Goal: Understand site structure: Understand site structure

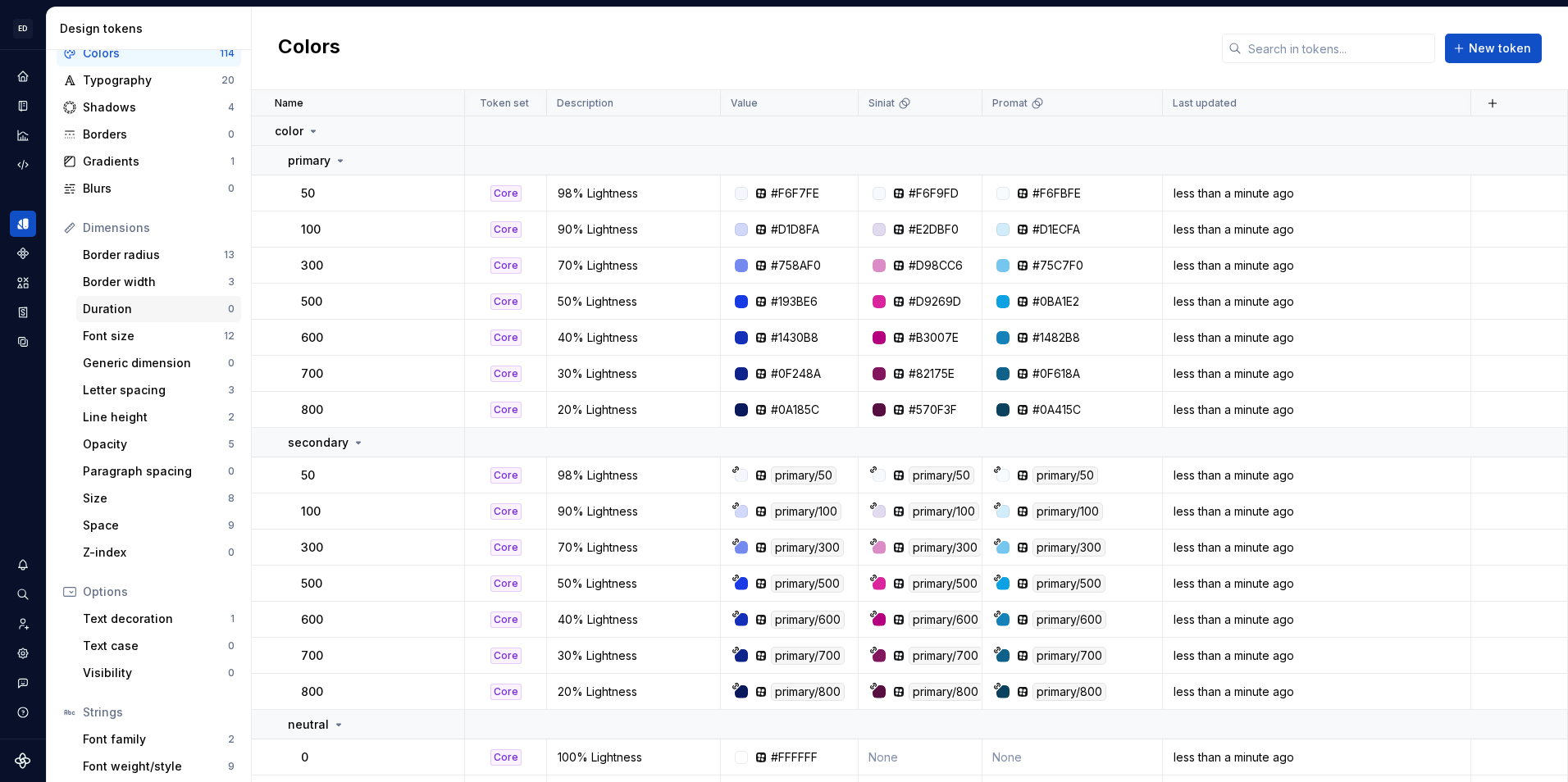
scroll to position [116, 0]
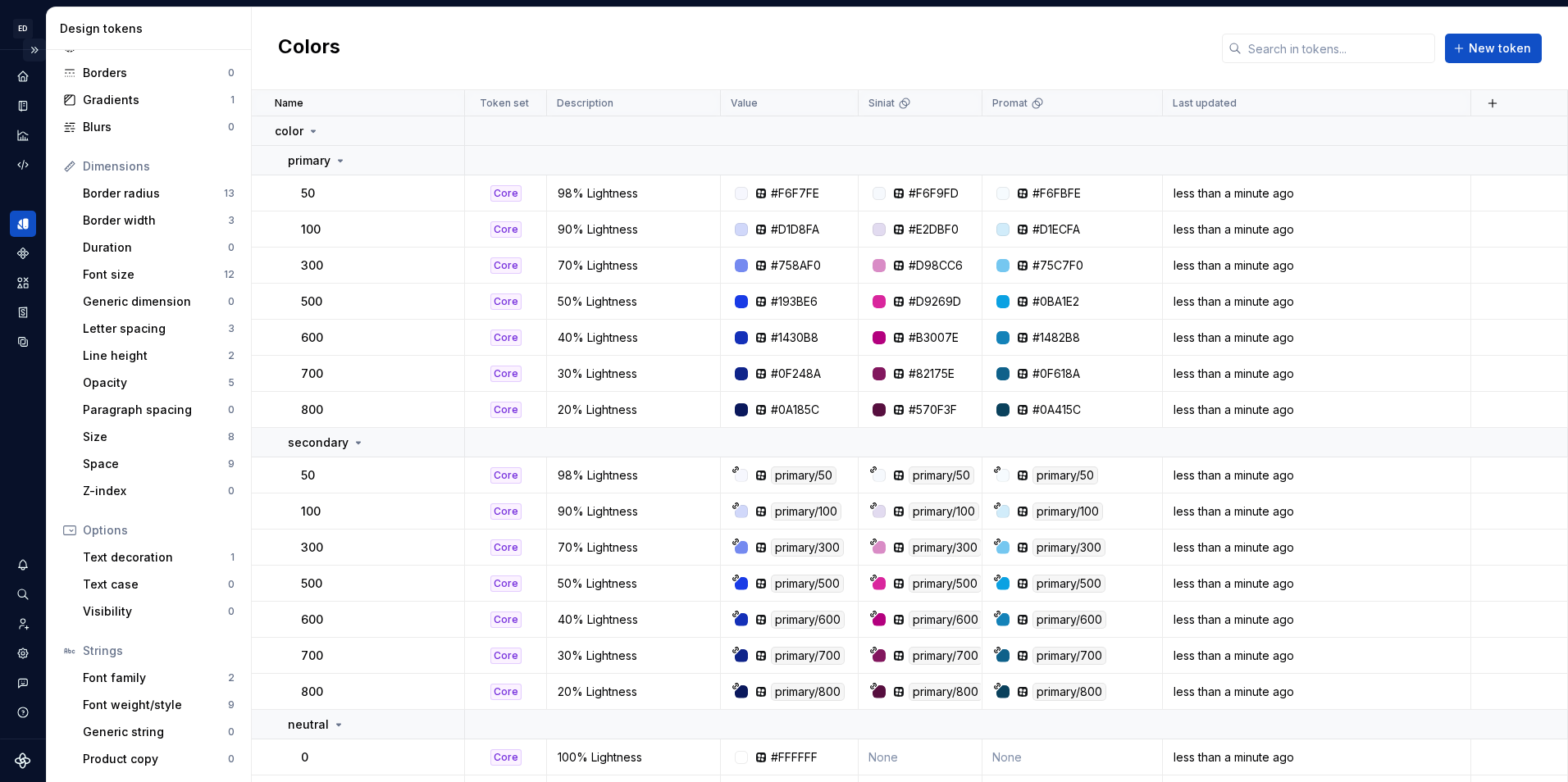
click at [33, 49] on button "Expand sidebar" at bounding box center [35, 50] width 23 height 23
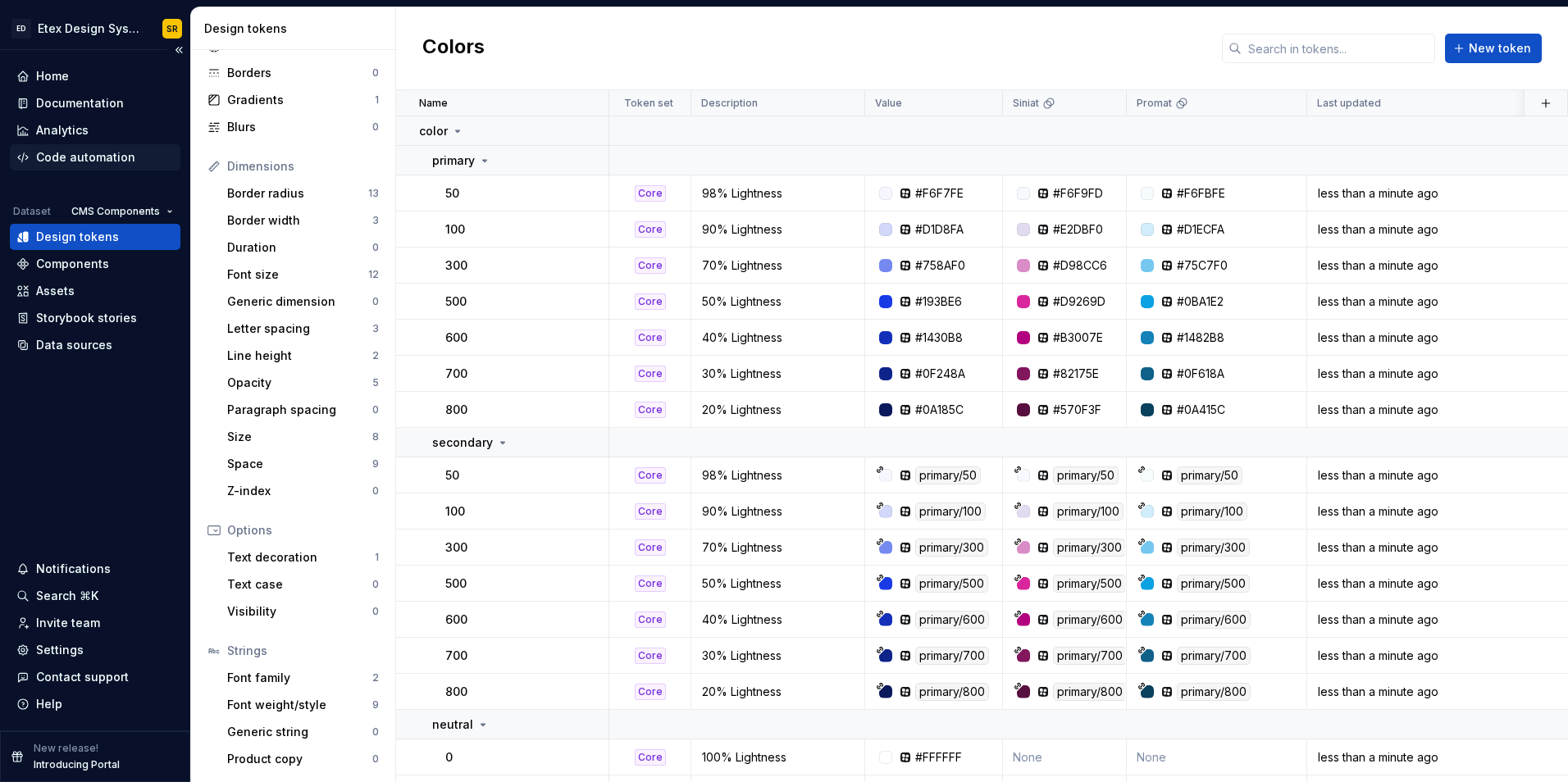
click at [74, 152] on div "Code automation" at bounding box center [85, 157] width 100 height 16
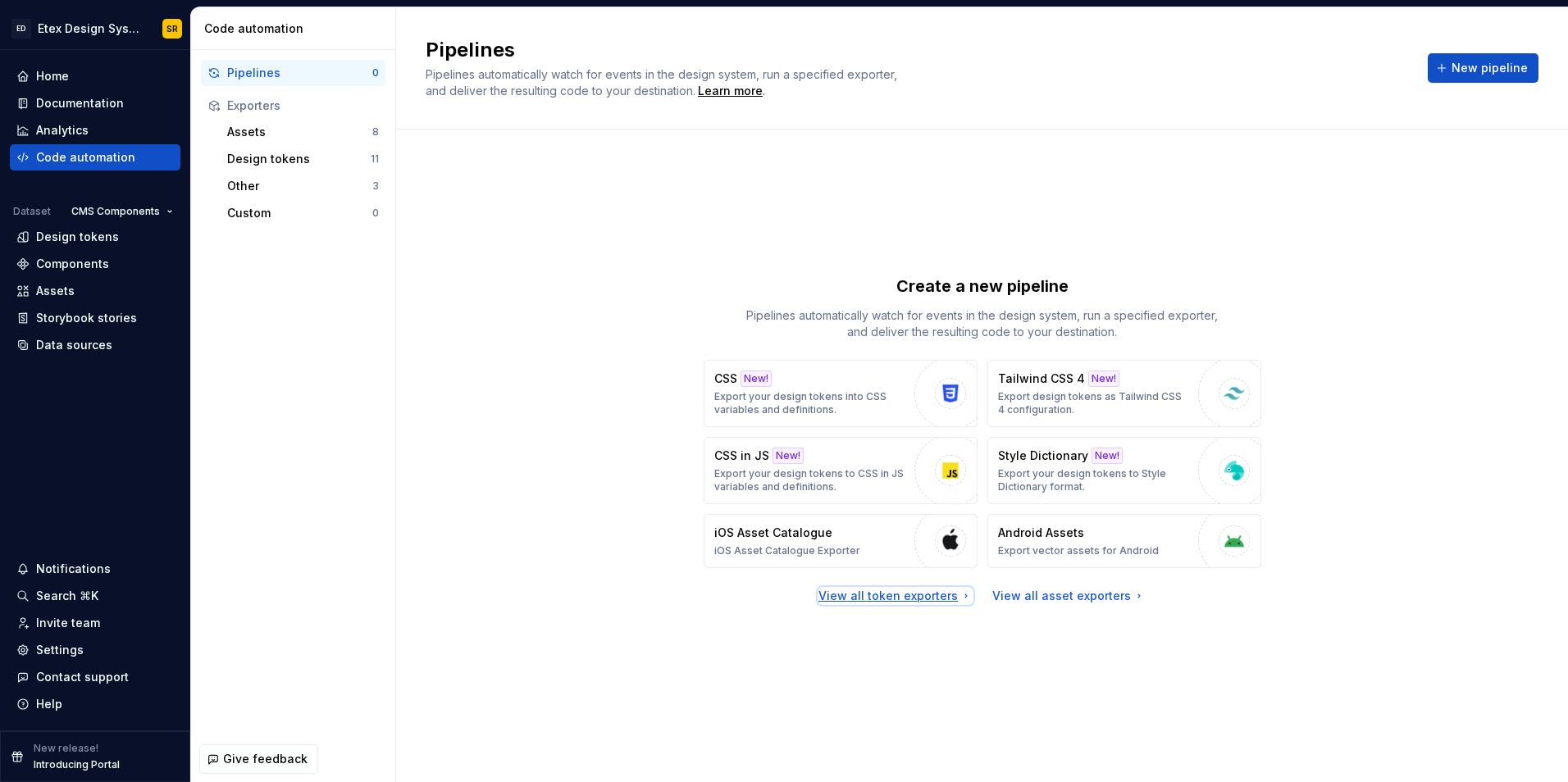
click at [948, 592] on div "View all token exporters" at bounding box center [895, 595] width 154 height 16
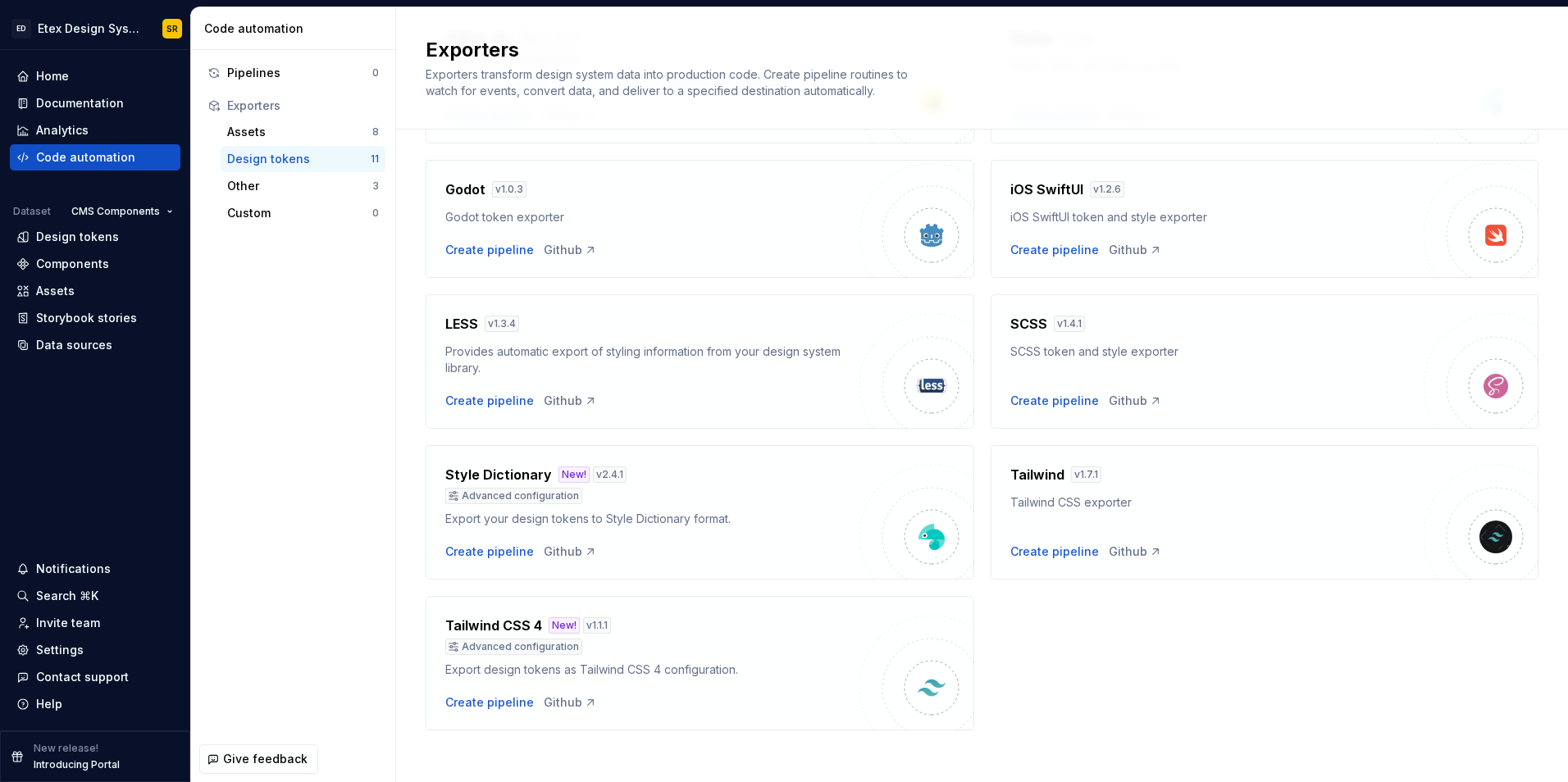
scroll to position [351, 0]
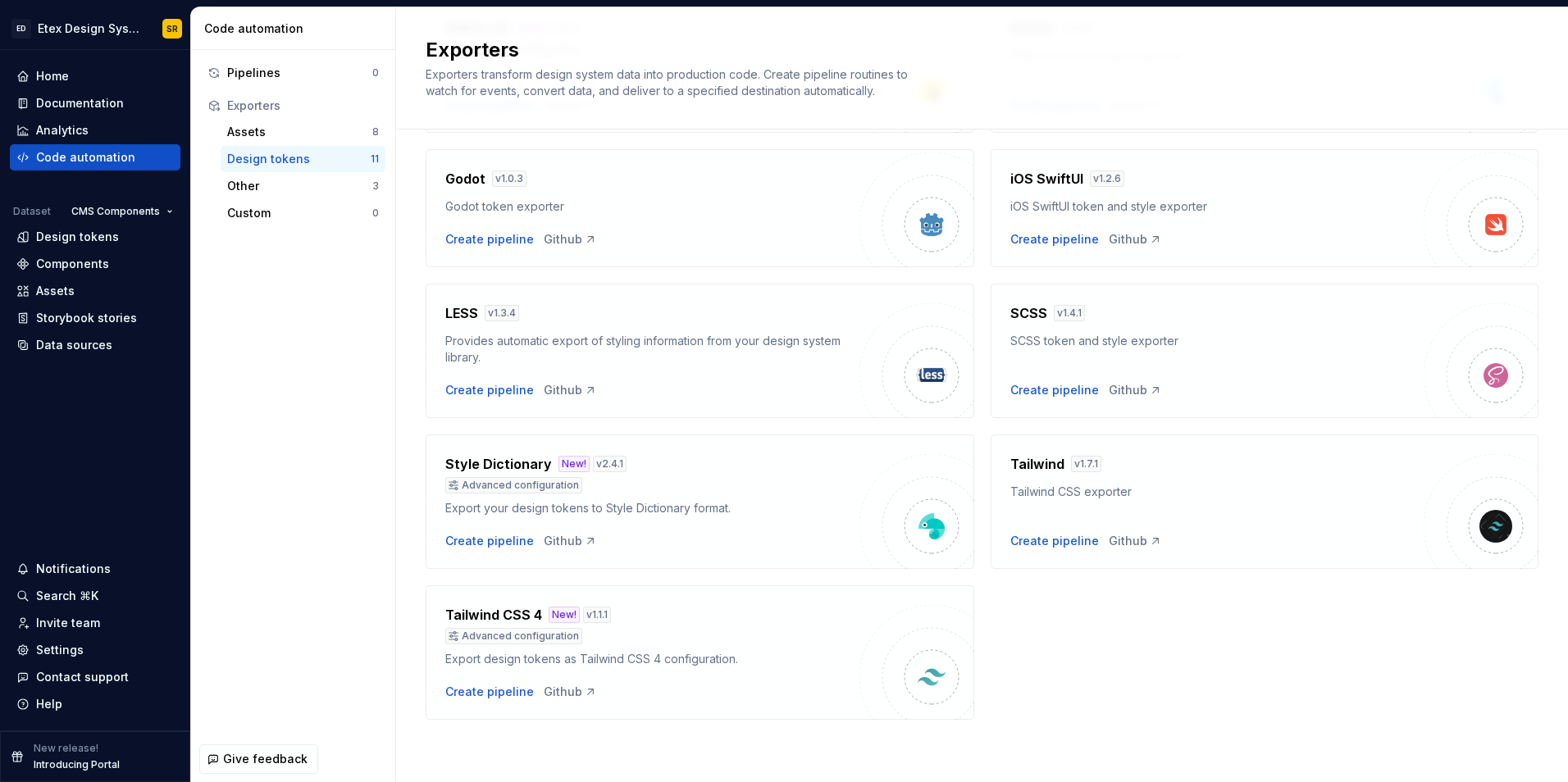
click at [1101, 686] on div "Android v 1.5.3 Export design tokens for Android Create pipeline Github CSS New…" at bounding box center [981, 275] width 1113 height 888
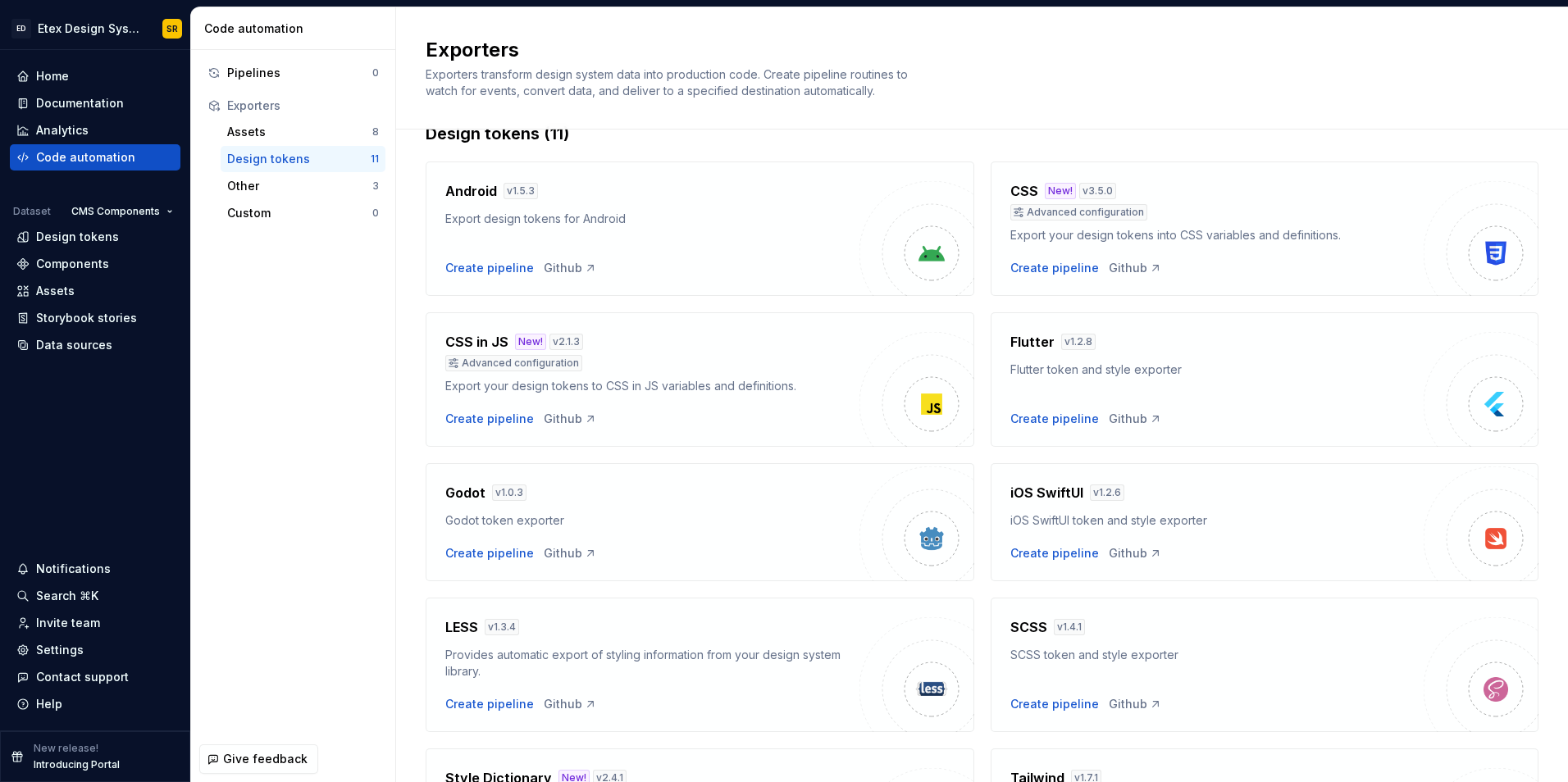
scroll to position [23, 0]
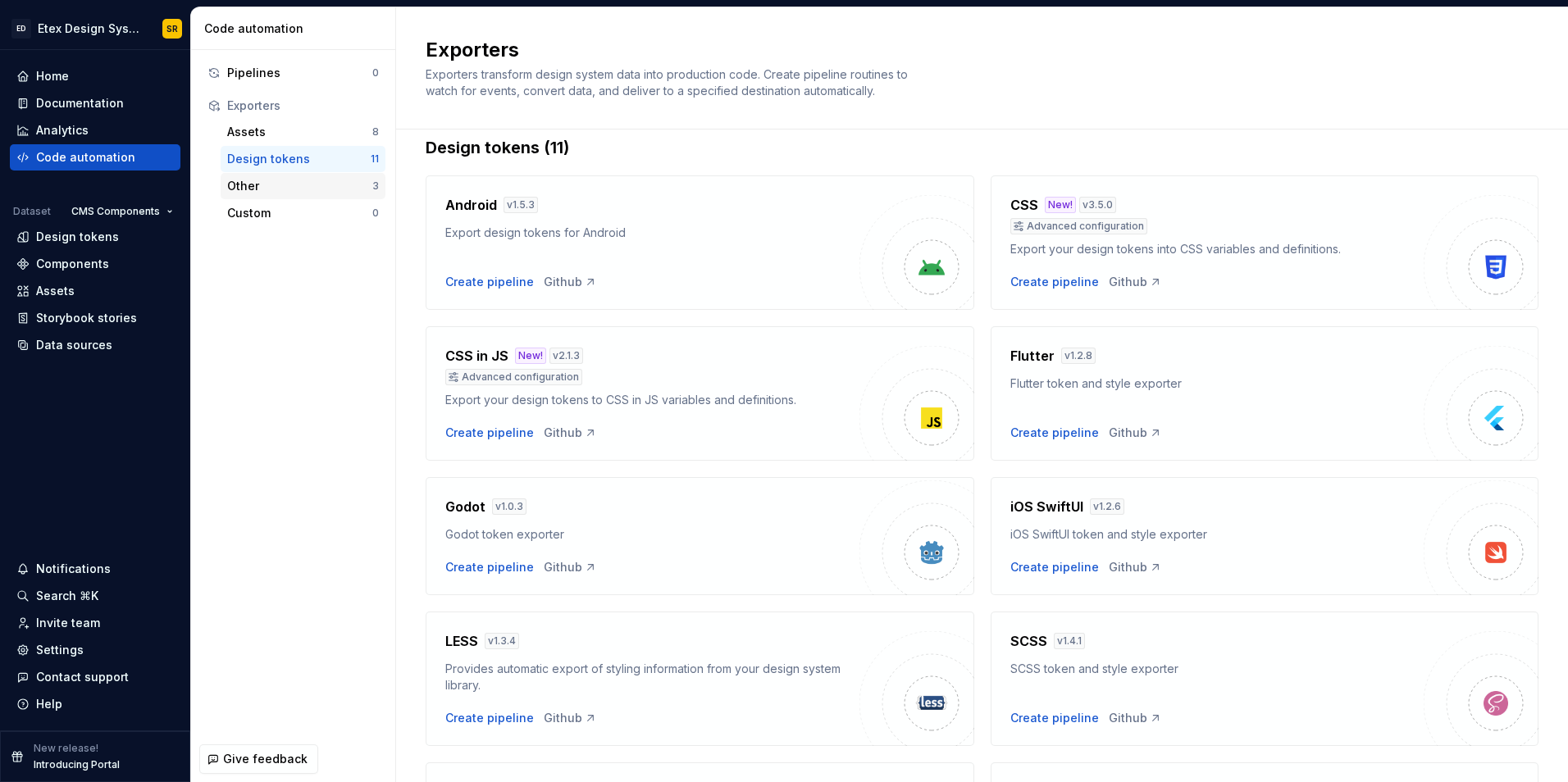
click at [329, 179] on div "Other" at bounding box center [300, 186] width 145 height 16
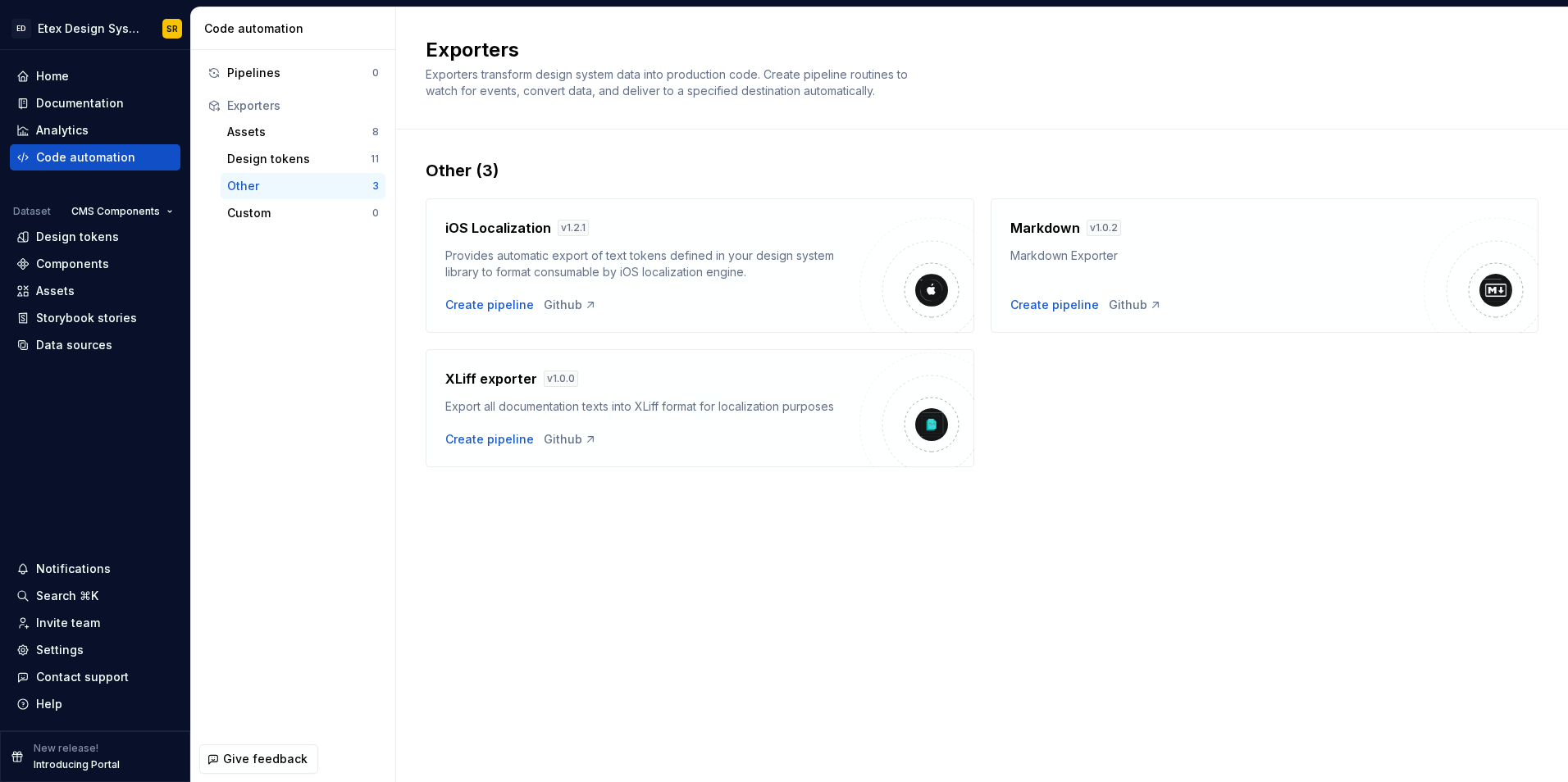
click at [251, 114] on div "Exporters" at bounding box center [293, 105] width 185 height 26
click at [251, 121] on div "Assets 8" at bounding box center [303, 131] width 164 height 26
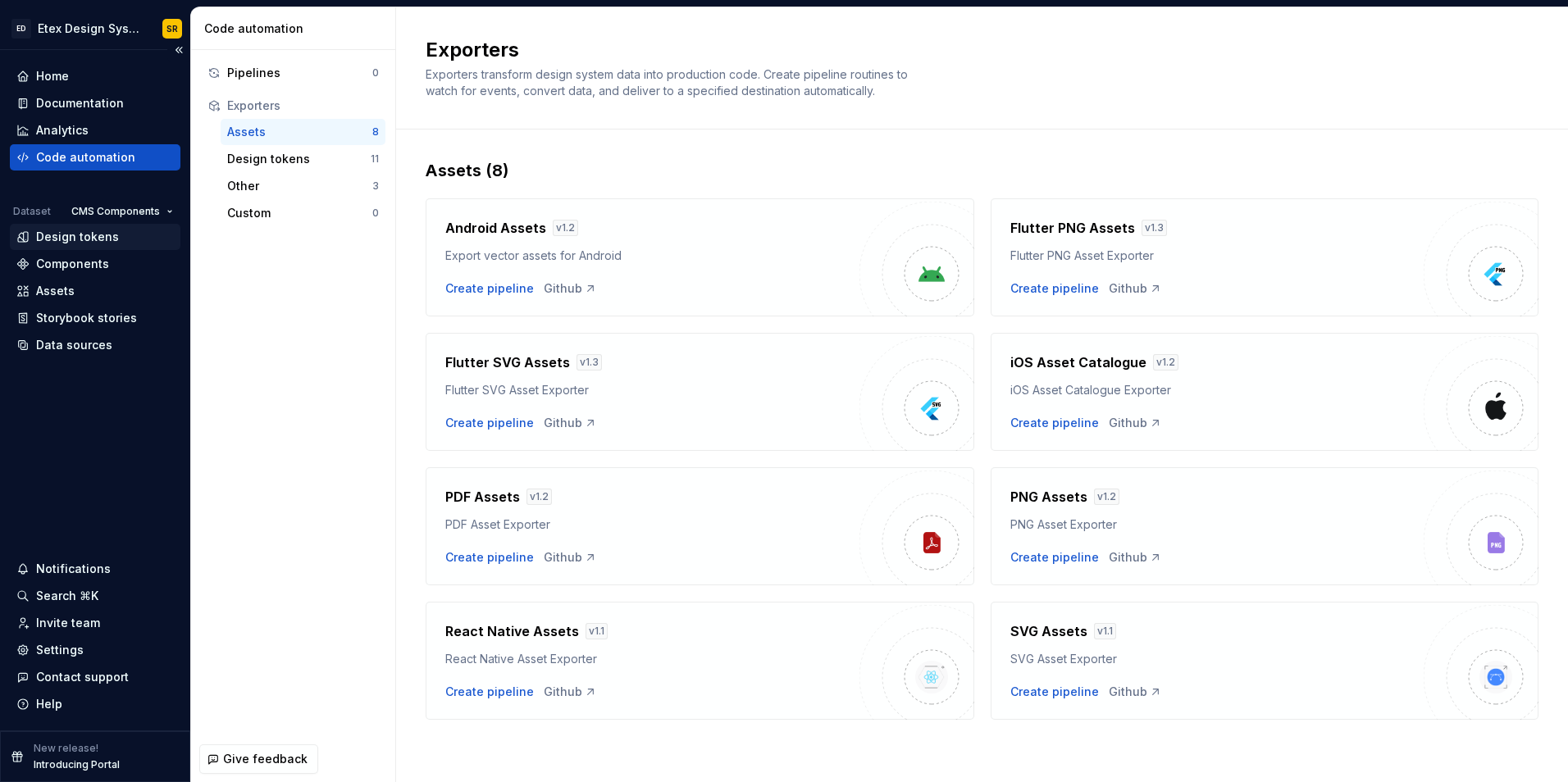
click at [119, 237] on div "Design tokens" at bounding box center [95, 237] width 158 height 16
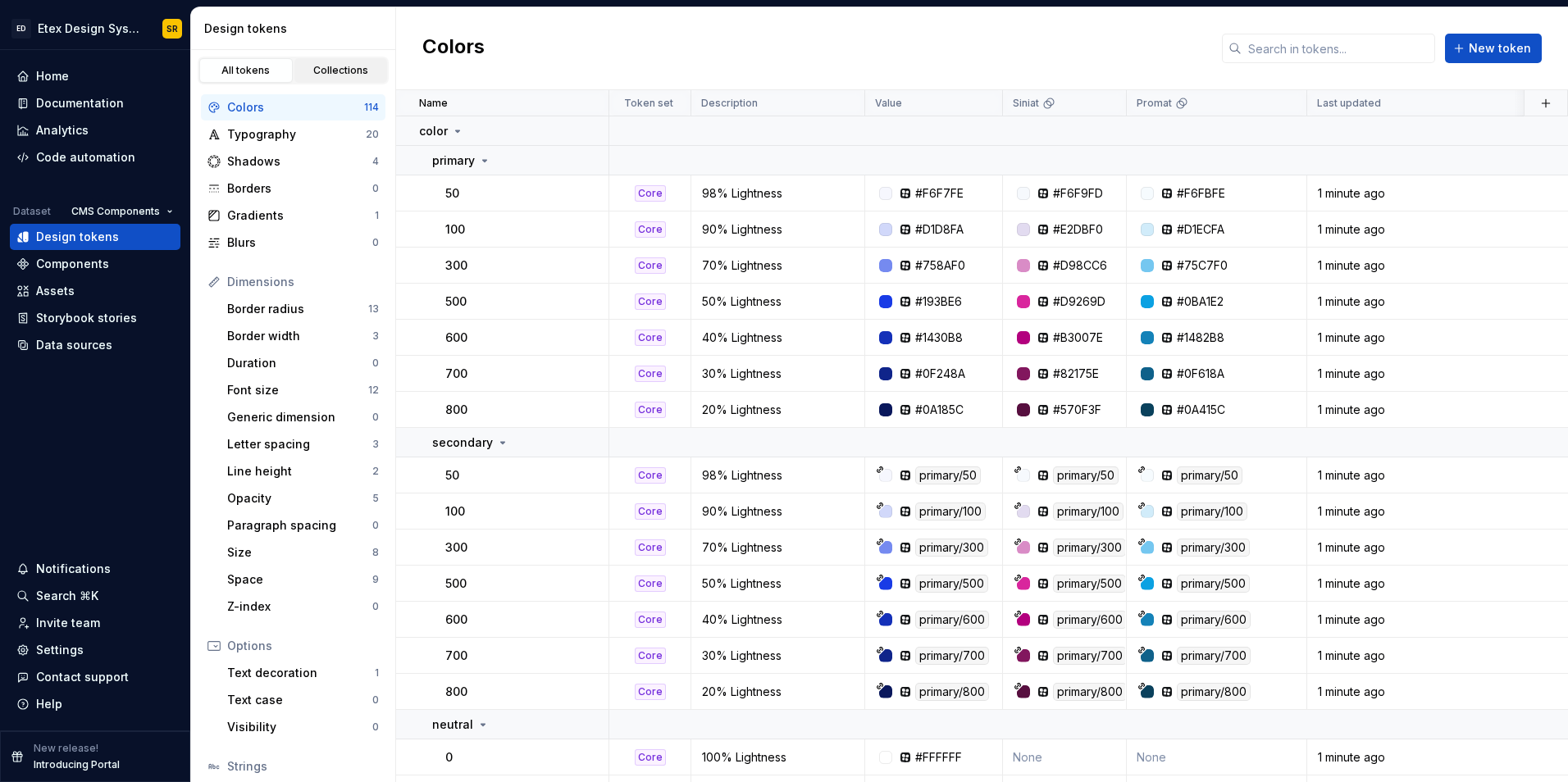
click at [348, 76] on div "Collections" at bounding box center [340, 71] width 82 height 14
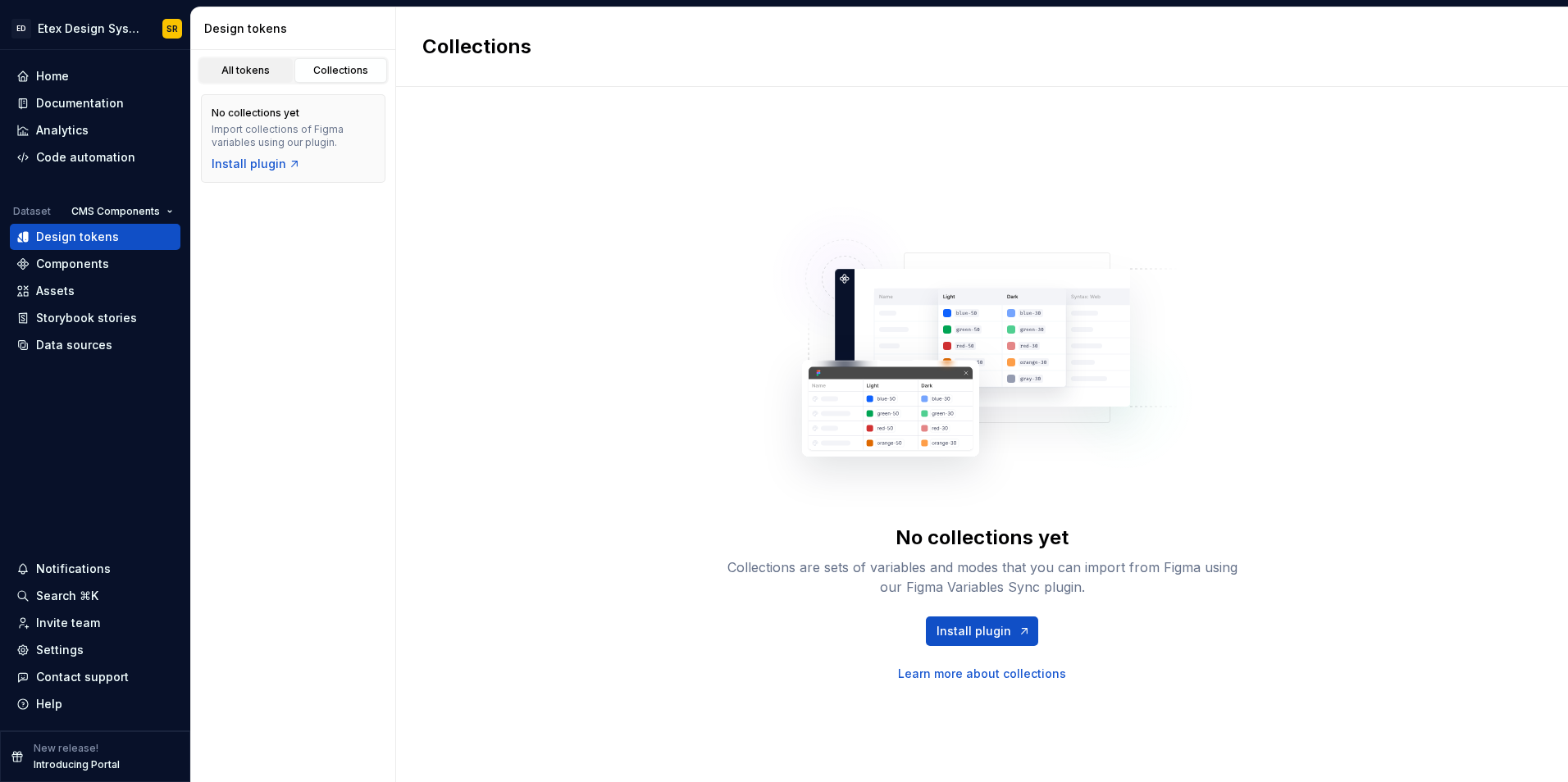
click at [253, 80] on link "All tokens" at bounding box center [246, 70] width 94 height 24
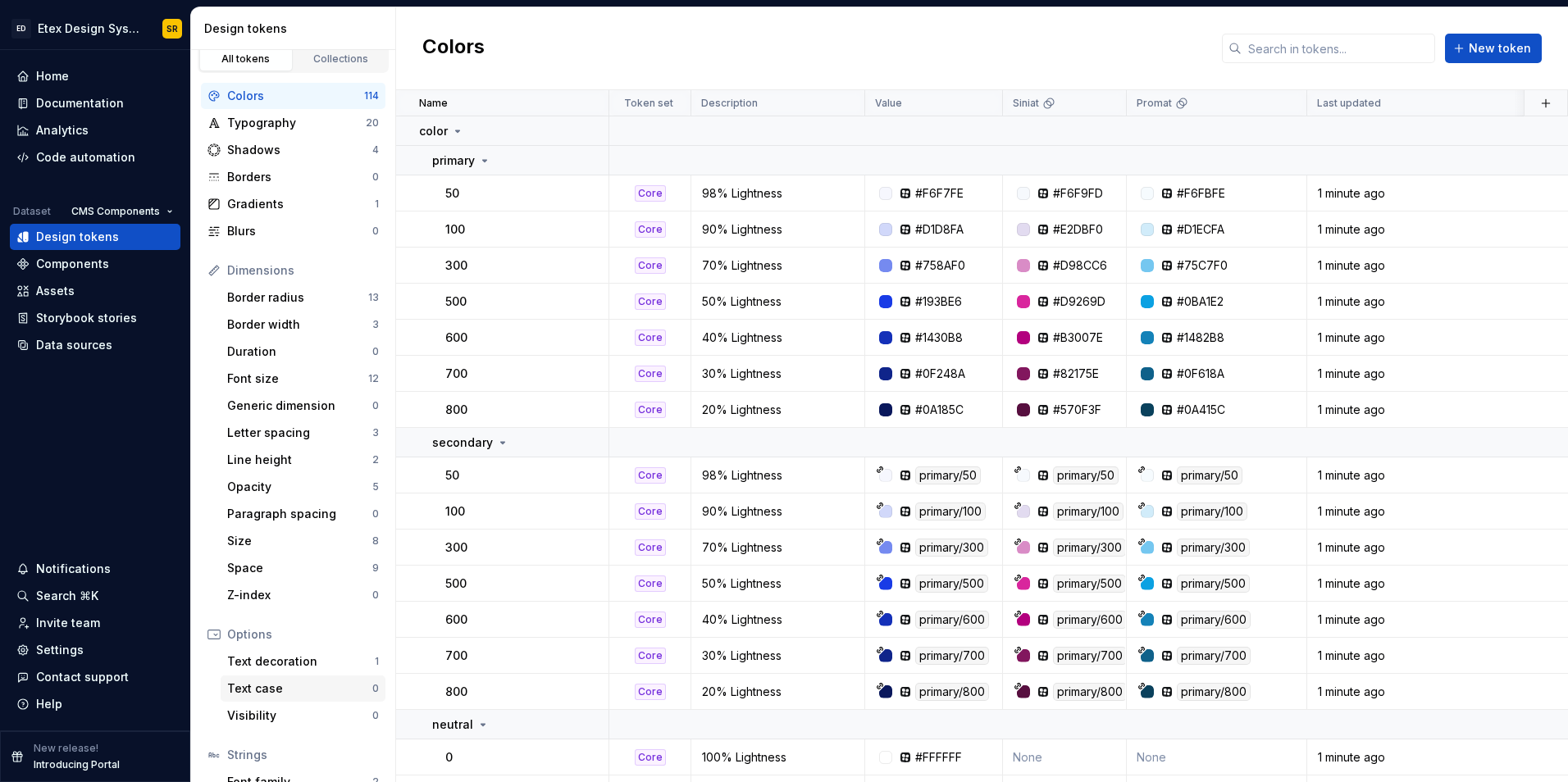
scroll to position [116, 0]
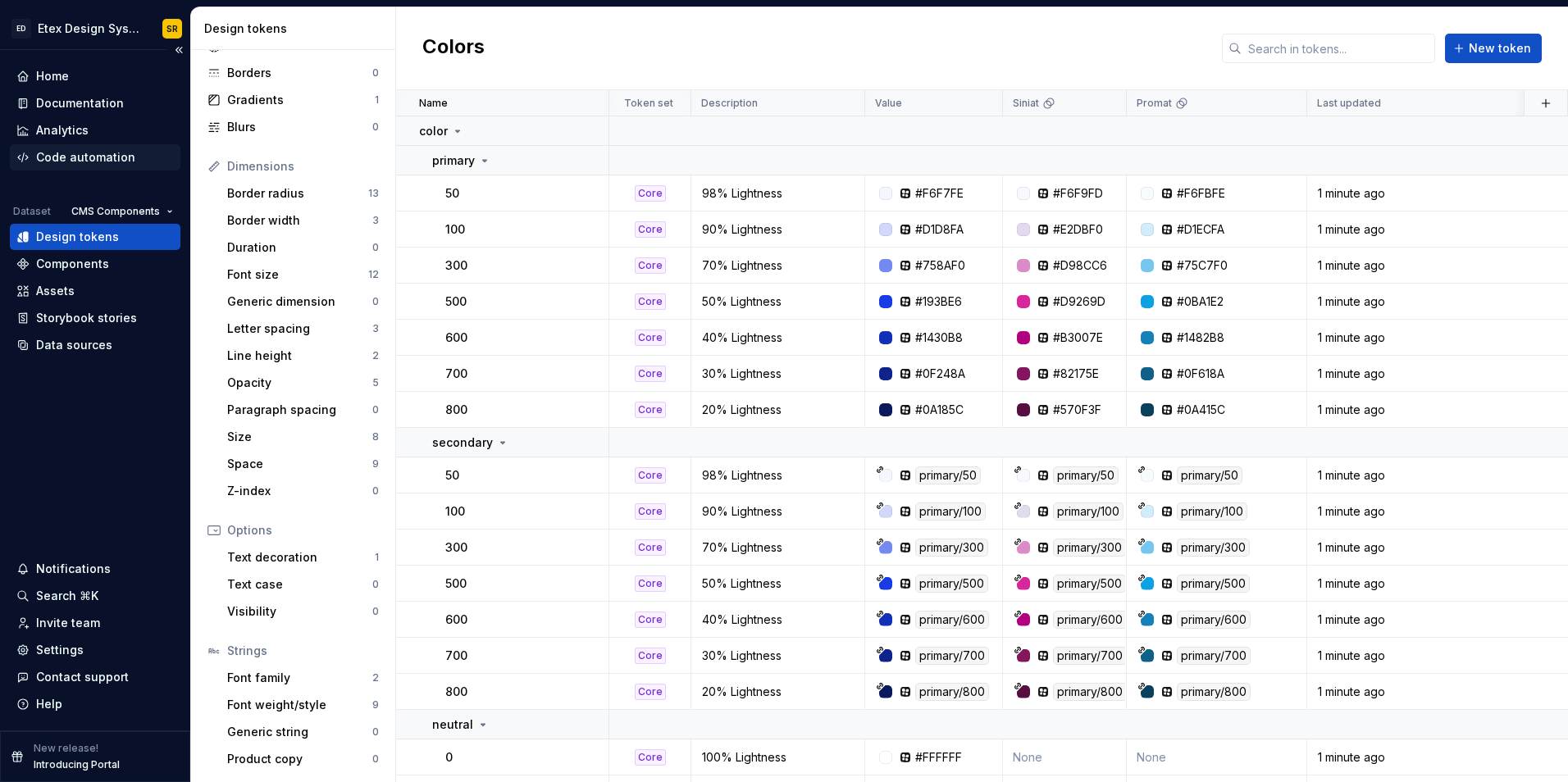
click at [102, 159] on div "Code automation" at bounding box center [85, 157] width 100 height 16
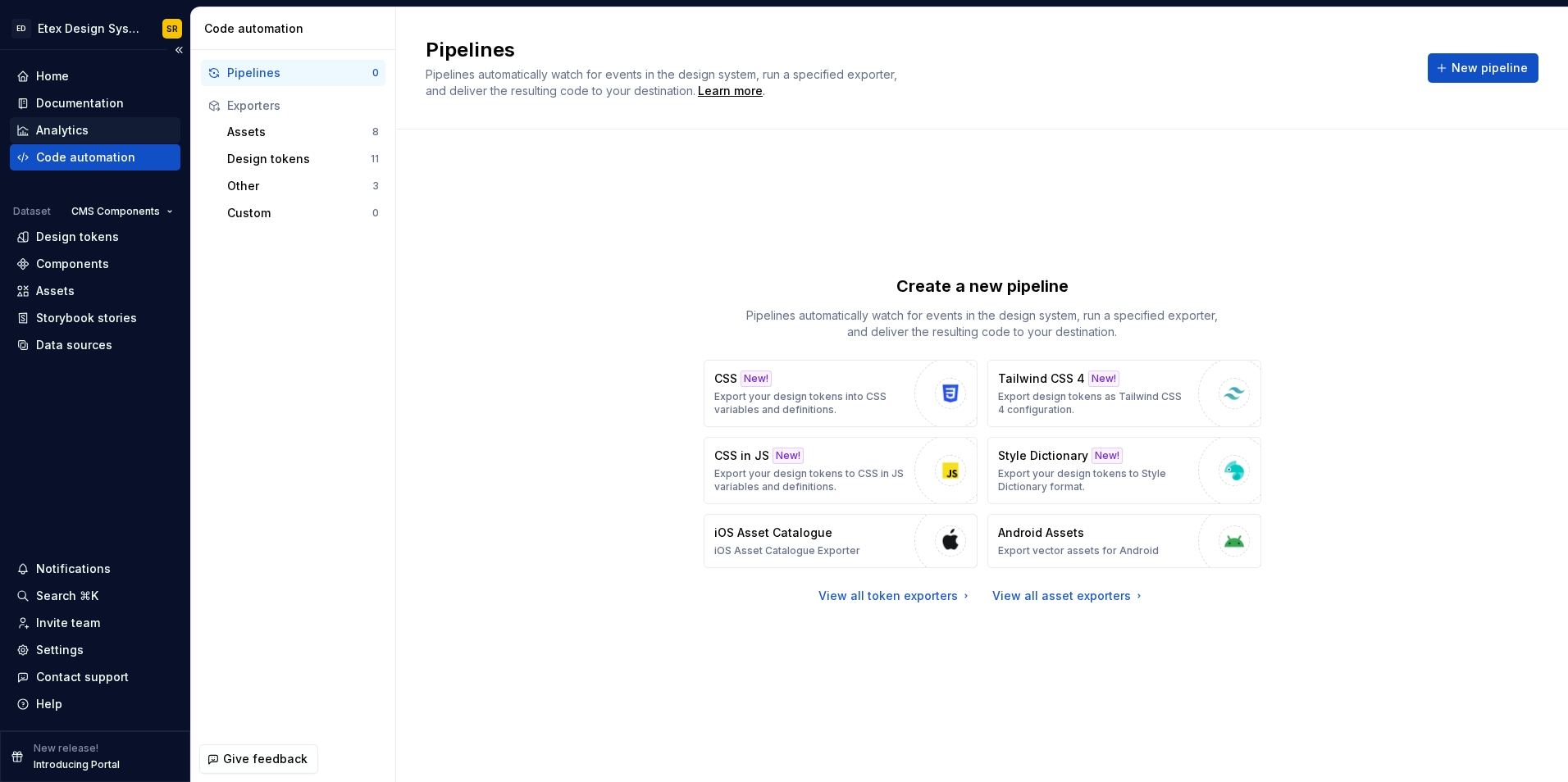
click at [143, 135] on div "Analytics" at bounding box center [95, 130] width 158 height 16
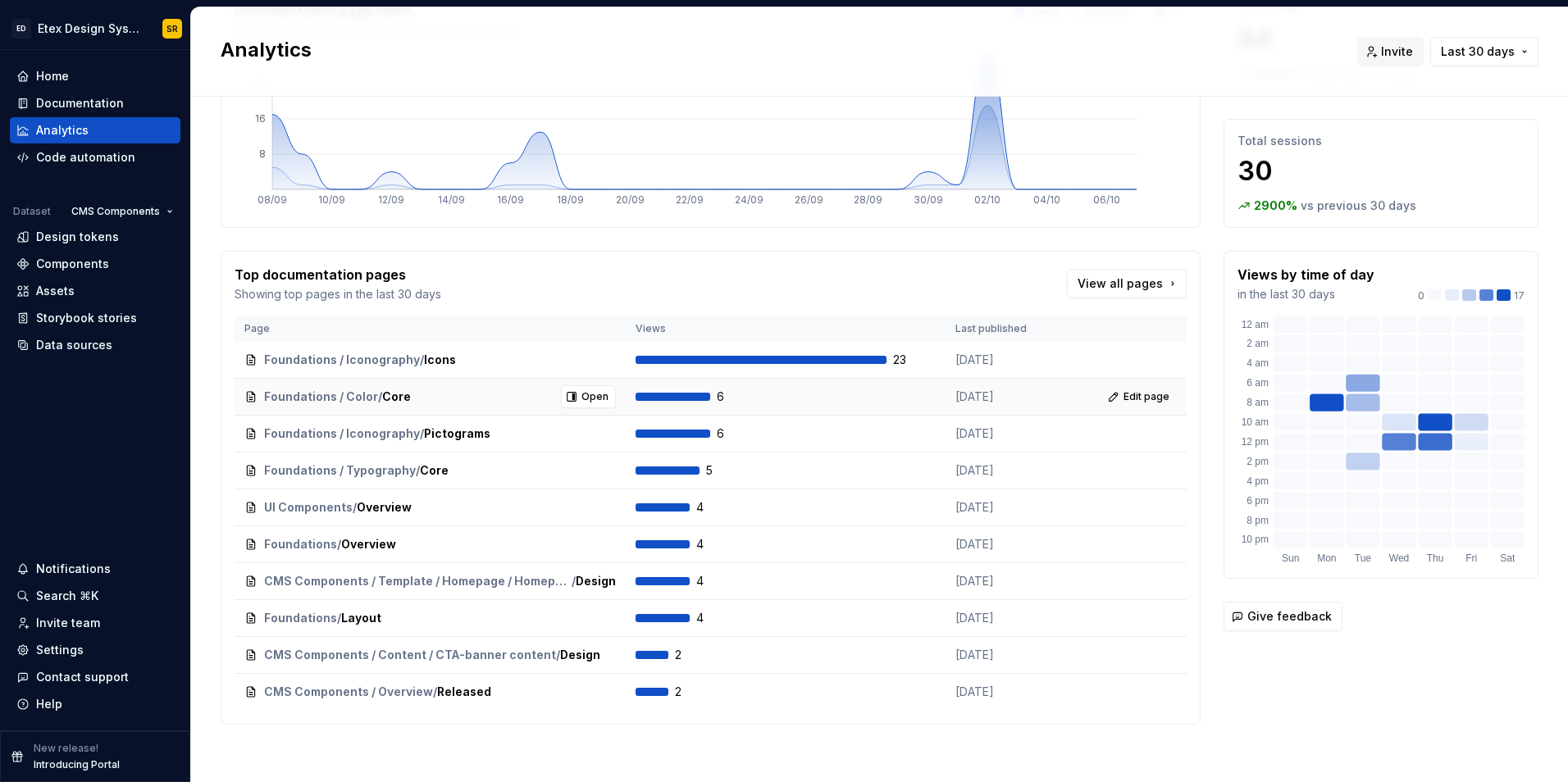
scroll to position [144, 0]
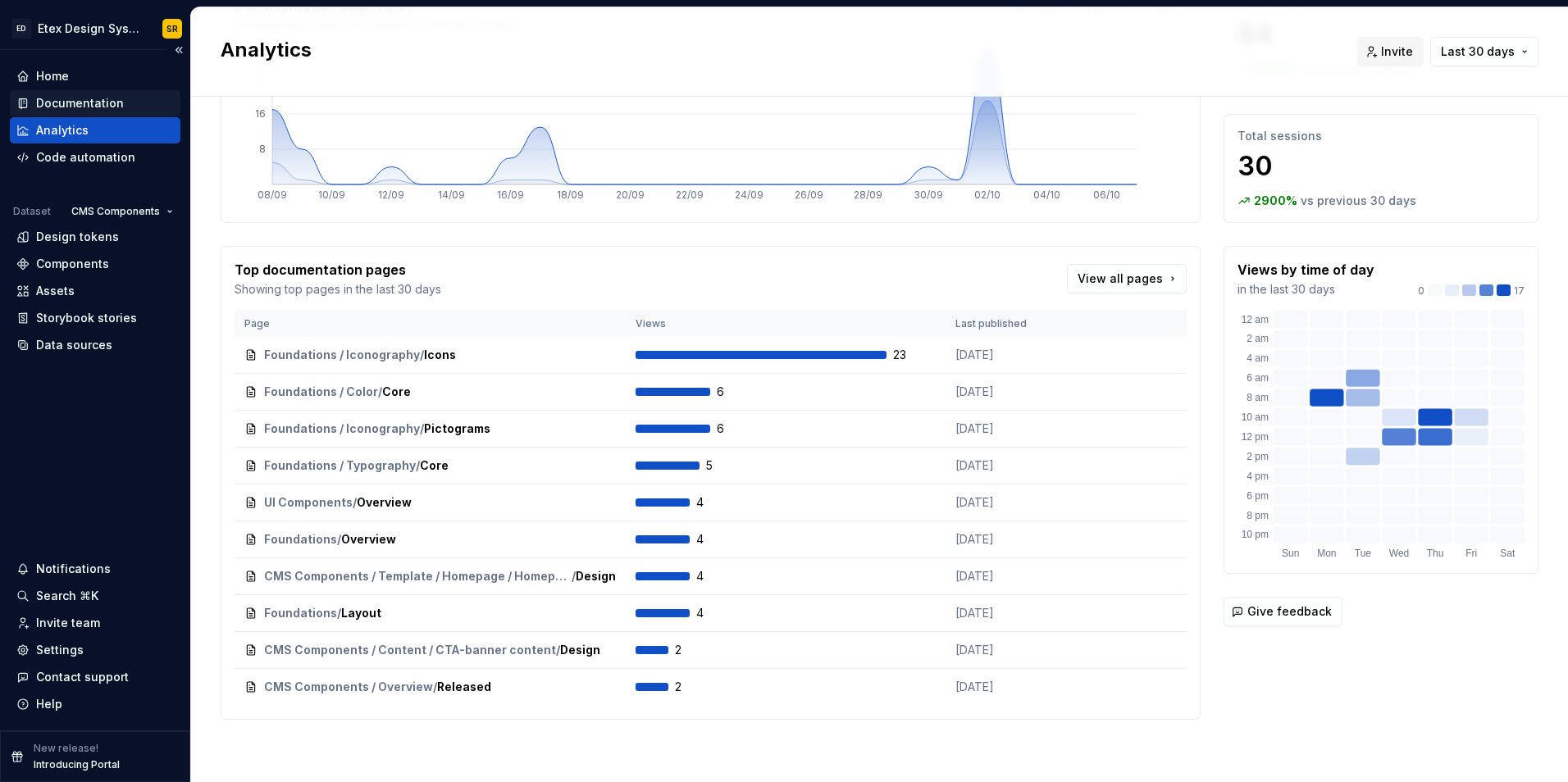
click at [128, 94] on div "Documentation" at bounding box center [95, 102] width 170 height 26
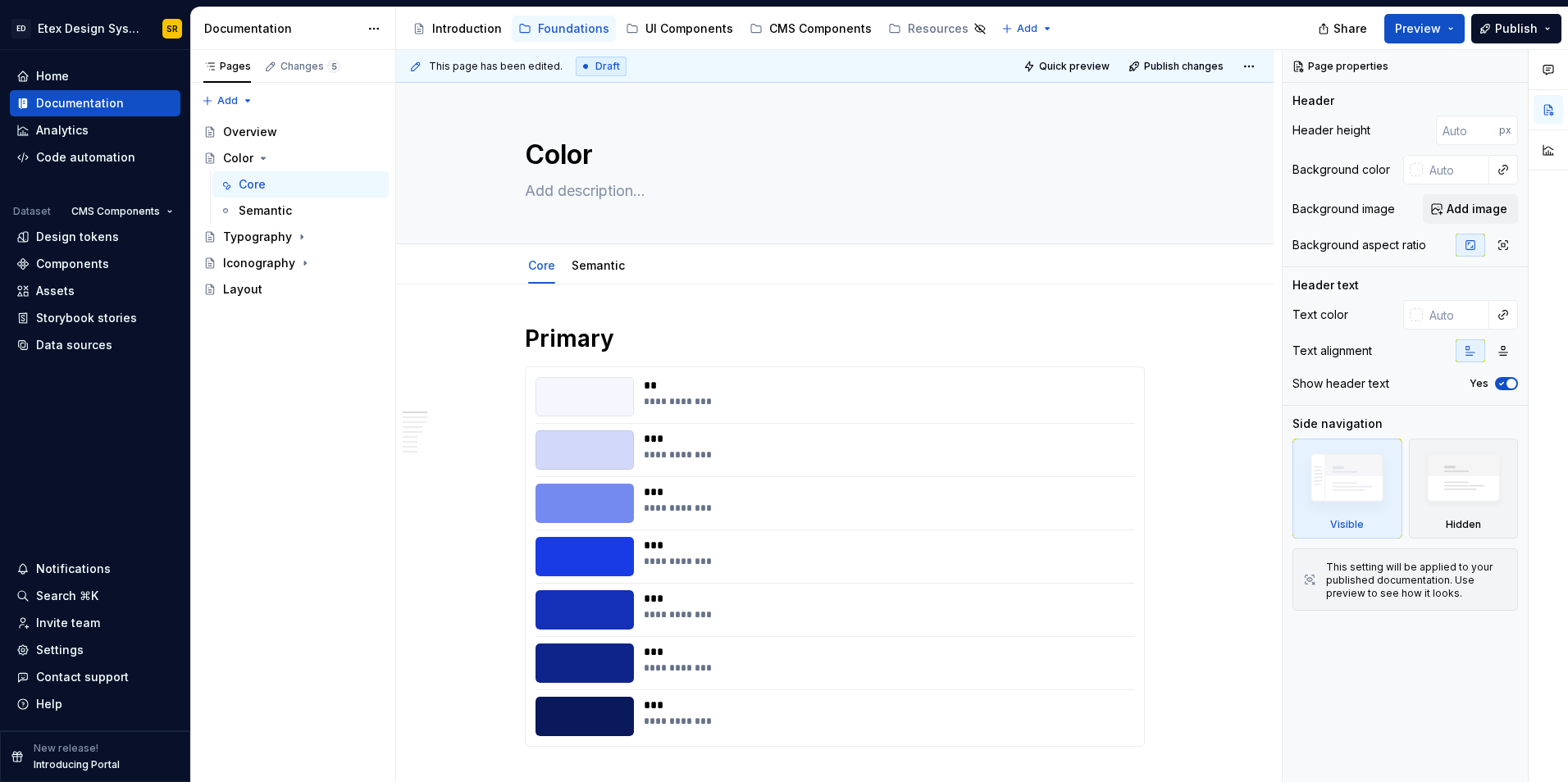
type textarea "*"
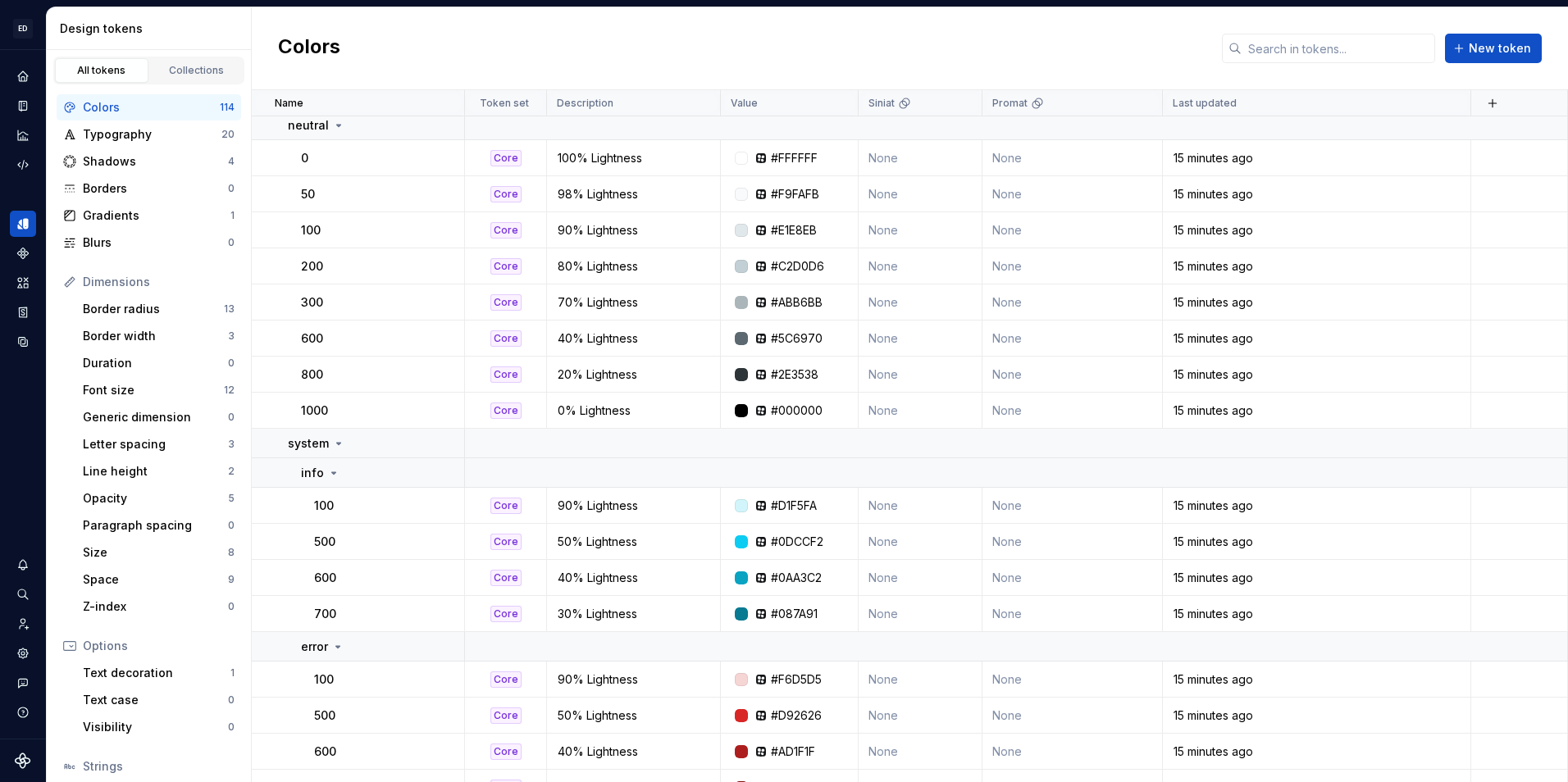
scroll to position [600, 0]
